Goal: Task Accomplishment & Management: Manage account settings

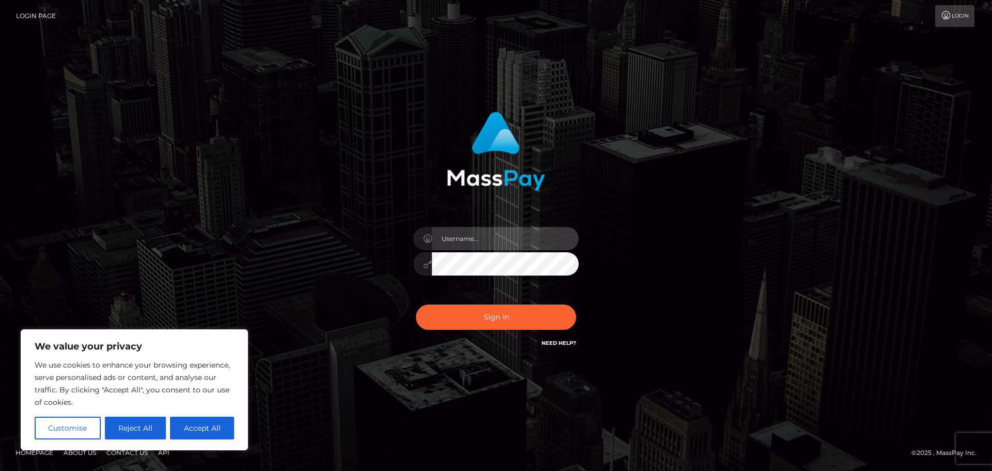
drag, startPoint x: 0, startPoint y: 0, endPoint x: 504, endPoint y: 244, distance: 559.5
click at [504, 244] on input "text" at bounding box center [505, 238] width 147 height 23
type input "[EMAIL_ADDRESS][DOMAIN_NAME]"
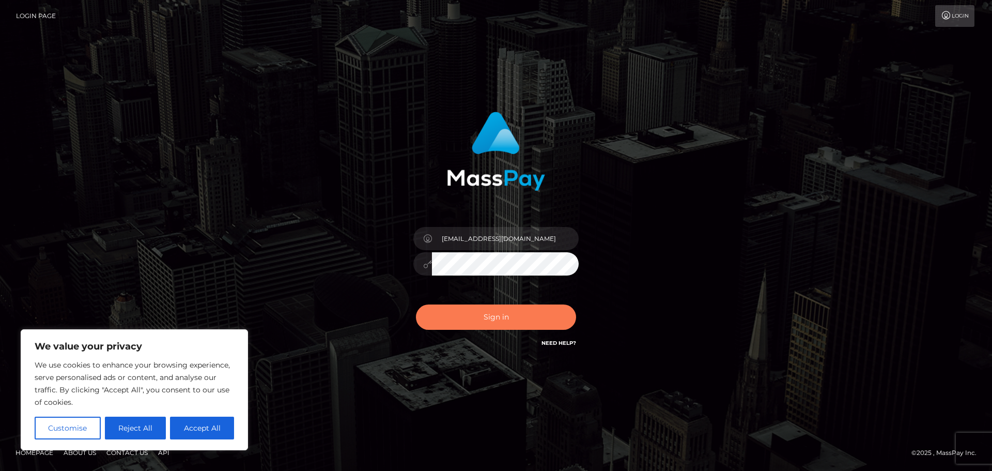
drag, startPoint x: 510, startPoint y: 305, endPoint x: 509, endPoint y: 310, distance: 5.4
click at [509, 310] on button "Sign in" at bounding box center [496, 316] width 160 height 25
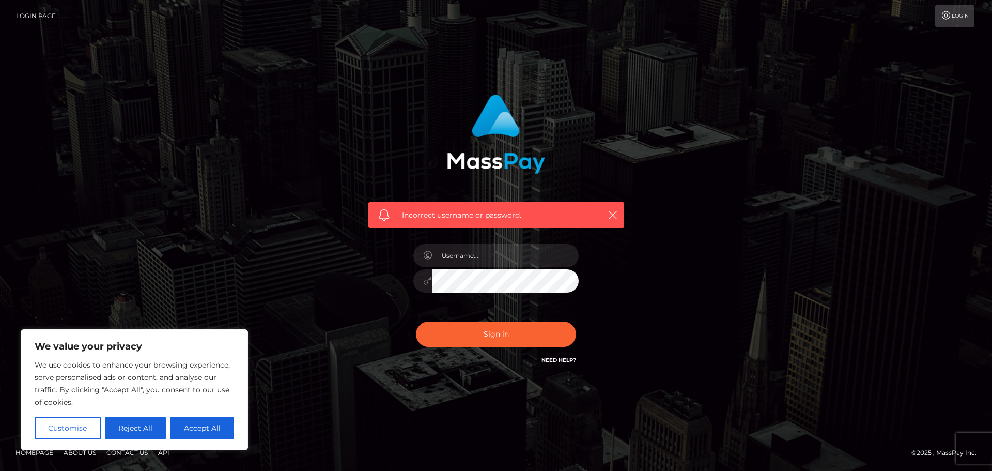
click at [547, 365] on div "Need Help?" at bounding box center [558, 361] width 35 height 13
click at [552, 363] on link "Need Help?" at bounding box center [558, 359] width 35 height 7
click at [154, 429] on button "Reject All" at bounding box center [135, 427] width 61 height 23
